Goal: Navigation & Orientation: Find specific page/section

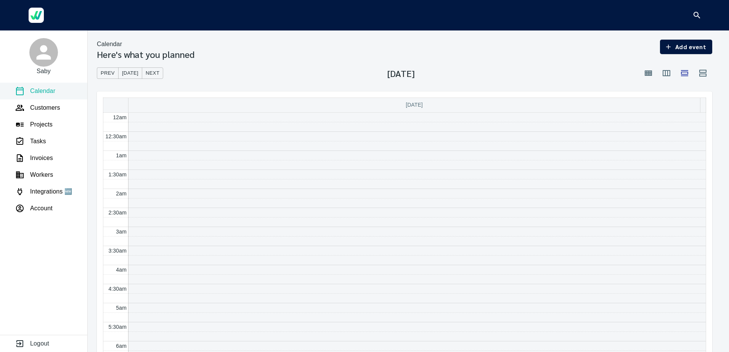
scroll to position [229, 0]
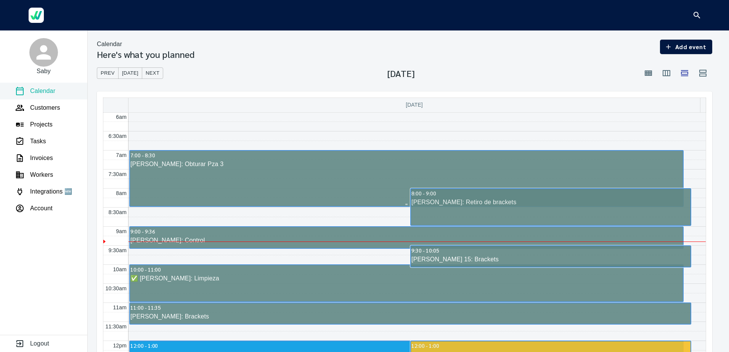
click at [180, 182] on link "7:00 - 8:30 [PERSON_NAME]: Obturar Pza 3" at bounding box center [406, 178] width 554 height 57
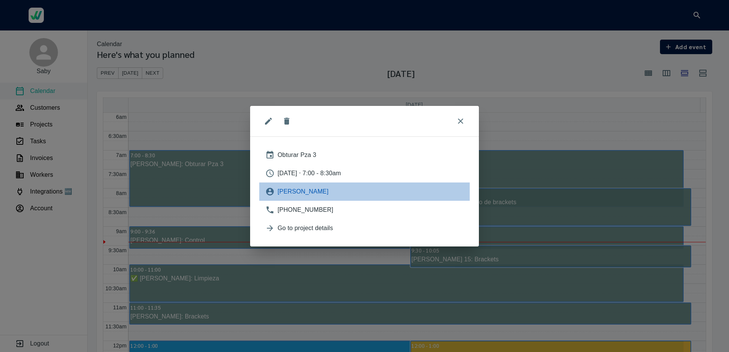
click at [286, 188] on span "[PERSON_NAME]" at bounding box center [371, 191] width 186 height 9
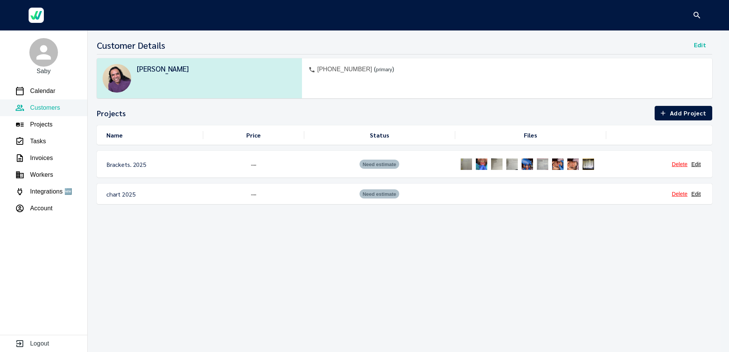
click at [552, 167] on img at bounding box center [557, 164] width 15 height 15
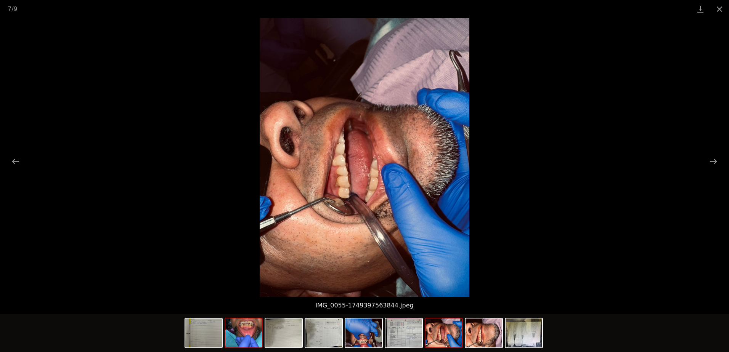
click at [245, 328] on img at bounding box center [243, 333] width 37 height 29
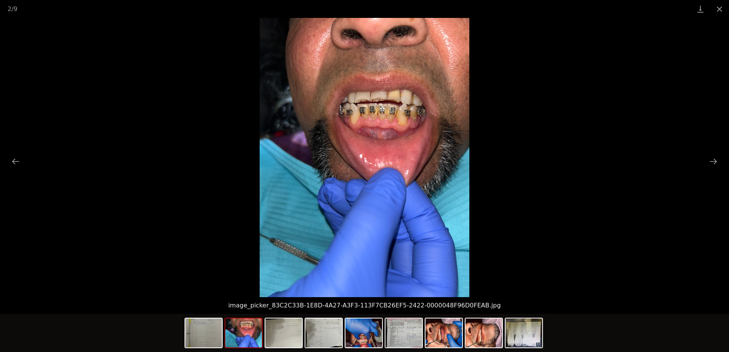
click at [381, 141] on img at bounding box center [365, 158] width 210 height 280
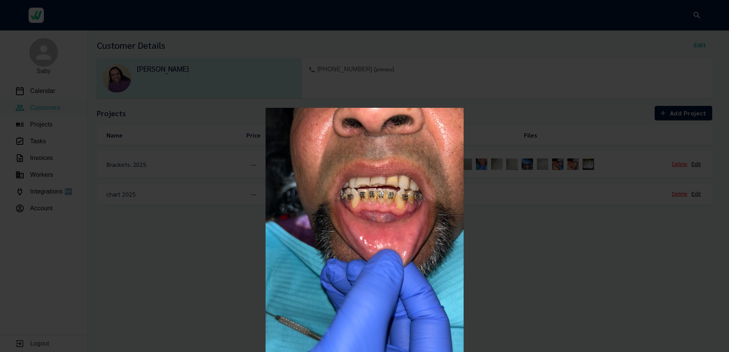
drag, startPoint x: 387, startPoint y: 127, endPoint x: 410, endPoint y: 170, distance: 48.8
click at [402, 208] on img at bounding box center [365, 240] width 198 height 264
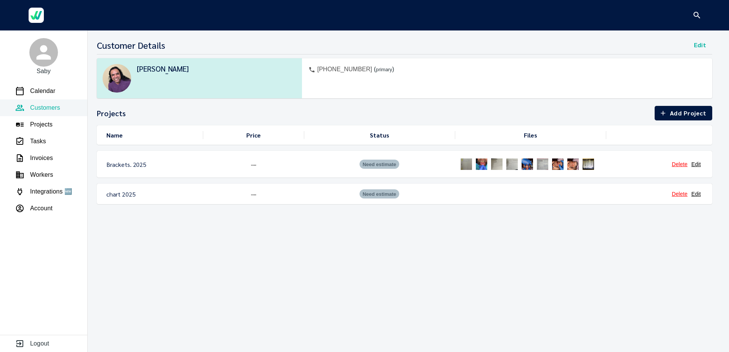
click at [122, 199] on div "chart 2025 --- Need estimate Delete Edit" at bounding box center [404, 194] width 615 height 21
click at [487, 166] on img at bounding box center [481, 164] width 15 height 15
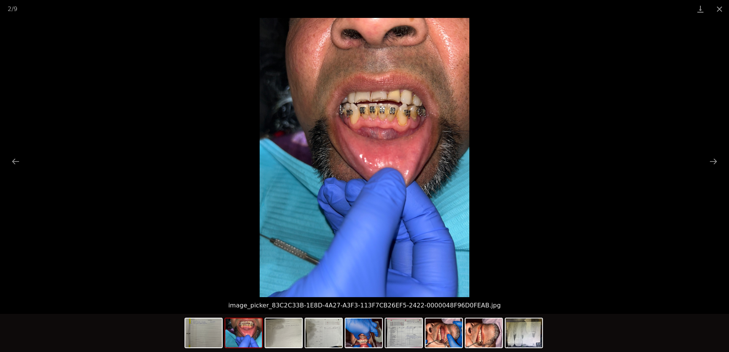
click at [374, 155] on img at bounding box center [365, 158] width 210 height 280
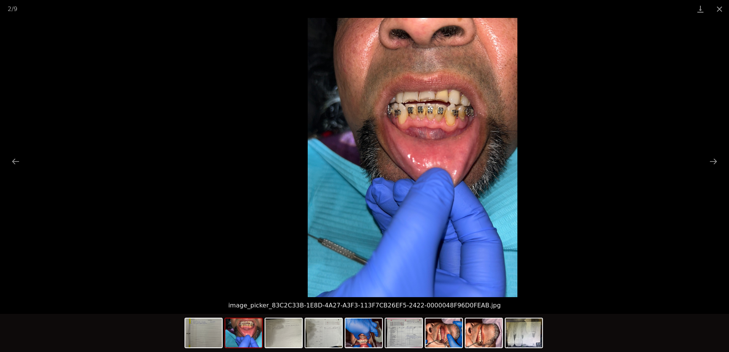
drag, startPoint x: 379, startPoint y: 125, endPoint x: 427, endPoint y: 97, distance: 55.7
click at [427, 97] on img at bounding box center [413, 158] width 210 height 280
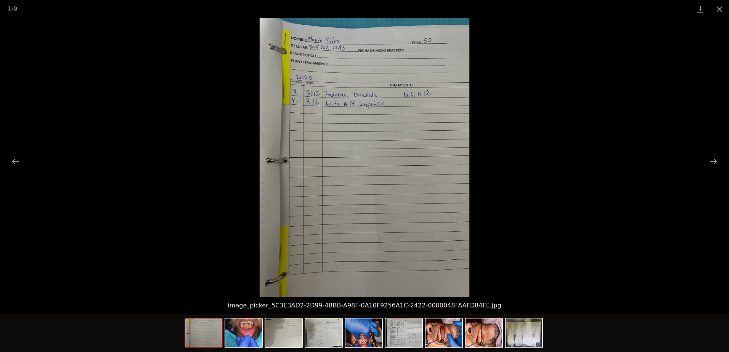
click at [715, 154] on div at bounding box center [364, 158] width 729 height 280
click at [707, 162] on button "Next slide" at bounding box center [713, 161] width 16 height 15
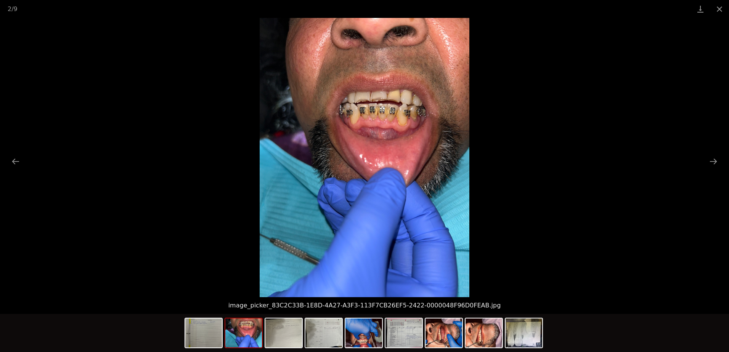
drag, startPoint x: 347, startPoint y: 121, endPoint x: 352, endPoint y: 120, distance: 5.2
click at [352, 120] on img at bounding box center [365, 158] width 210 height 280
drag, startPoint x: 352, startPoint y: 119, endPoint x: 357, endPoint y: 117, distance: 5.7
click at [357, 117] on img at bounding box center [365, 158] width 210 height 280
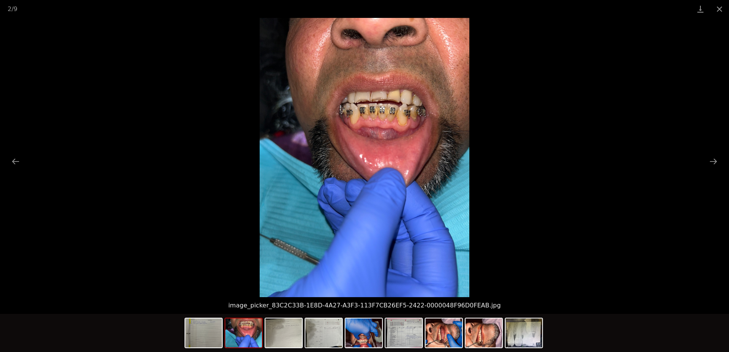
click at [368, 120] on img at bounding box center [365, 158] width 210 height 280
click at [719, 6] on button "Close gallery" at bounding box center [719, 9] width 19 height 18
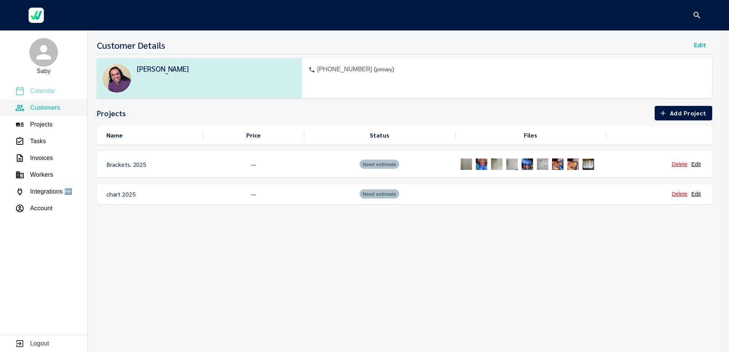
click at [32, 93] on p "Calendar" at bounding box center [42, 91] width 25 height 9
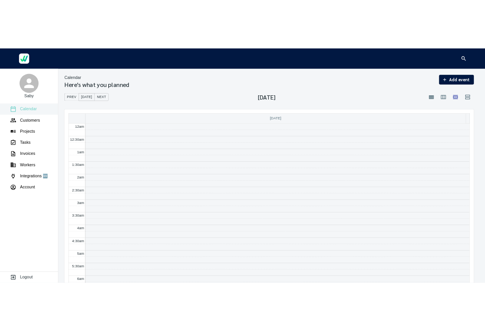
scroll to position [229, 0]
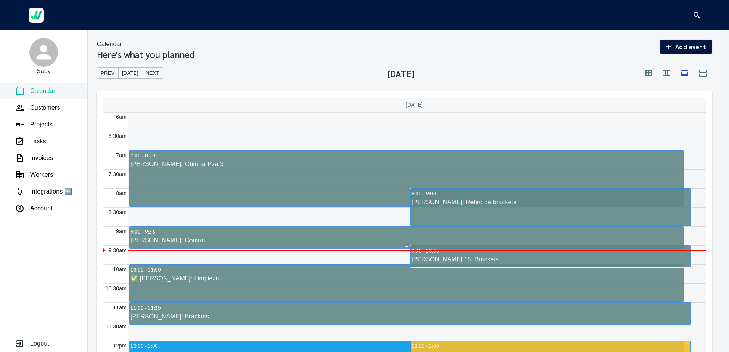
click at [250, 235] on div "9:00 - 9:36" at bounding box center [406, 231] width 553 height 8
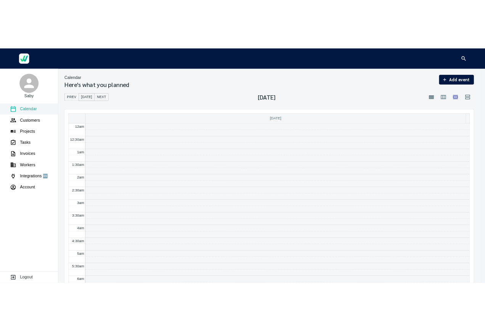
scroll to position [229, 0]
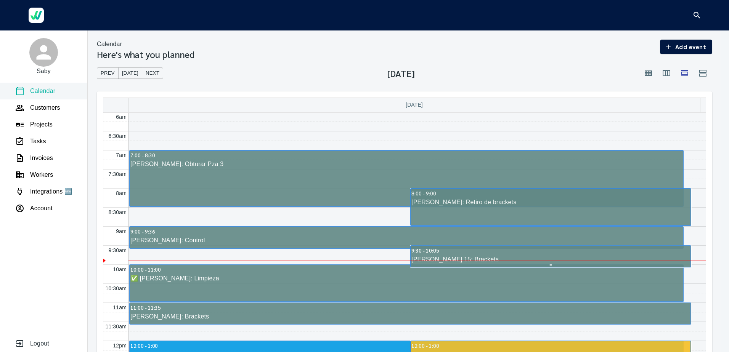
click at [420, 249] on span "9:30 - 10:05" at bounding box center [424, 250] width 27 height 7
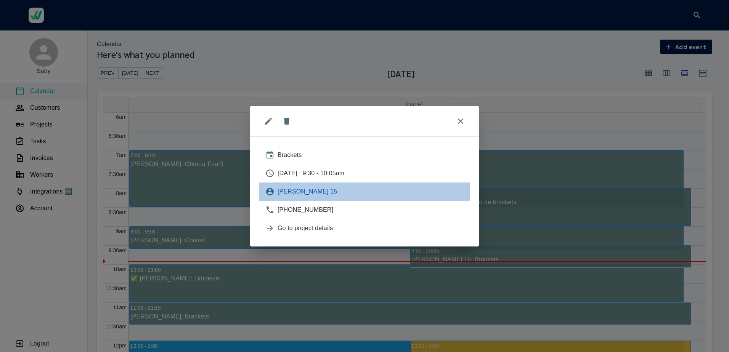
click at [296, 190] on span "JOSE FRANSCISCO 15" at bounding box center [371, 191] width 186 height 9
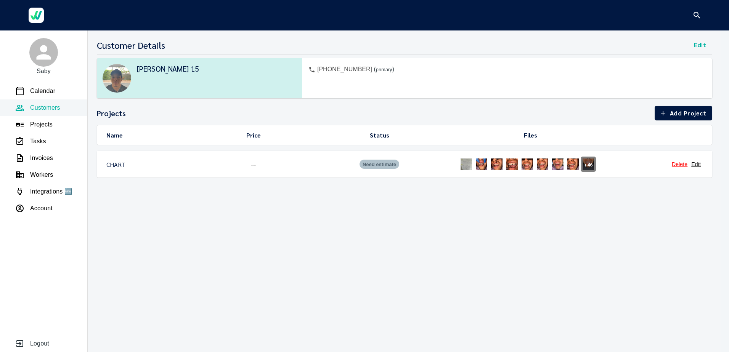
click at [464, 161] on img at bounding box center [466, 164] width 15 height 15
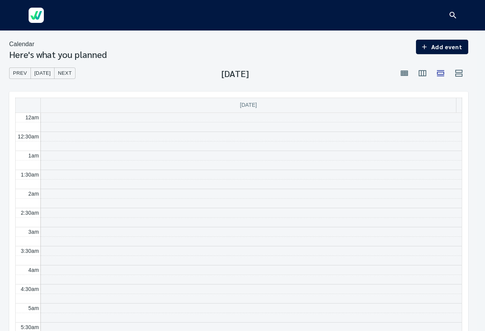
scroll to position [229, 0]
